Goal: Navigation & Orientation: Go to known website

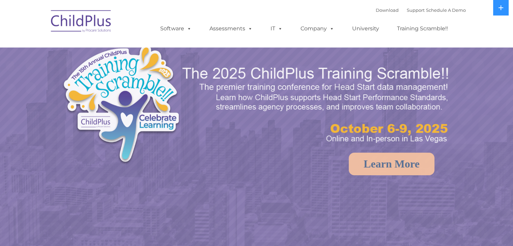
select select "MEDIUM"
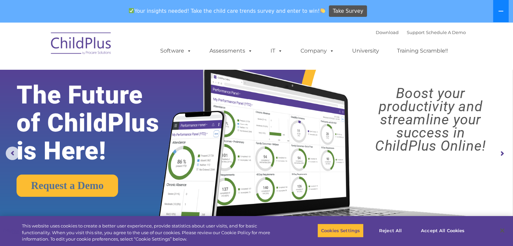
click at [505, 12] on button at bounding box center [501, 11] width 16 height 22
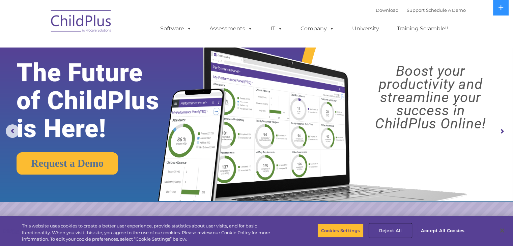
click at [385, 227] on button "Reject All" at bounding box center [390, 231] width 42 height 14
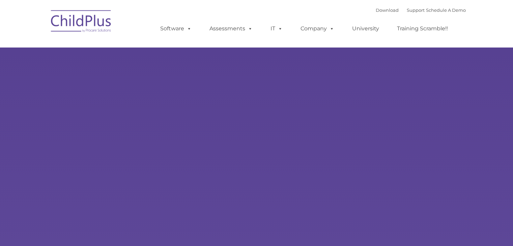
type input ""
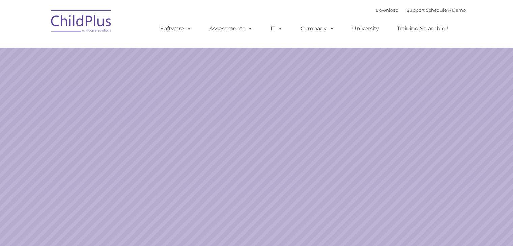
select select "MEDIUM"
